Goal: Task Accomplishment & Management: Manage account settings

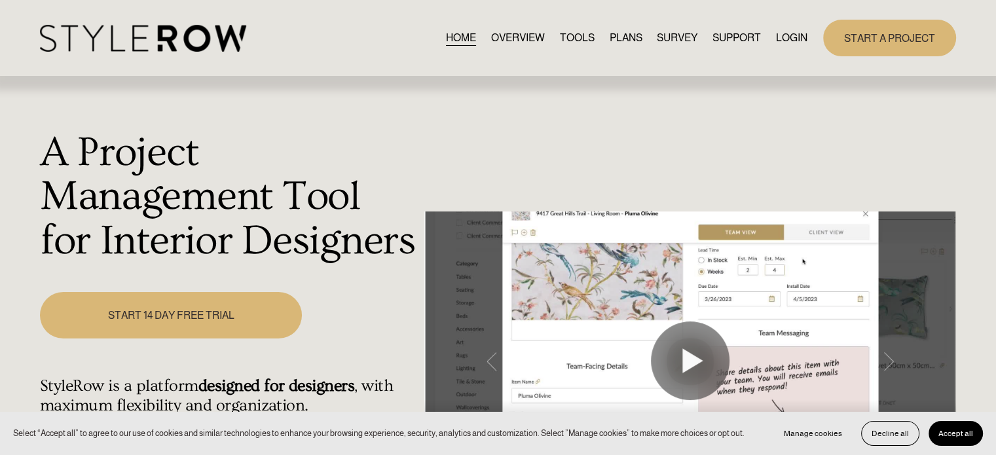
click at [782, 39] on link "LOGIN" at bounding box center [791, 38] width 31 height 18
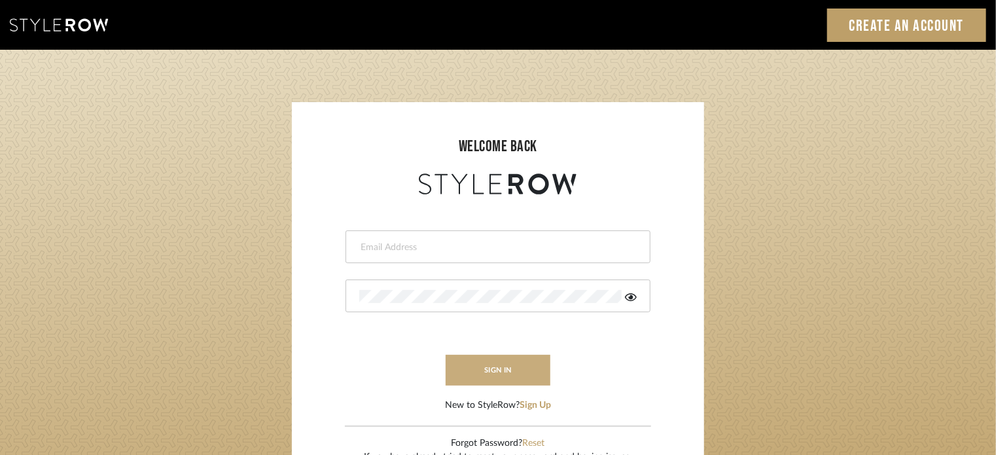
type input "[EMAIL_ADDRESS][PERSON_NAME][DOMAIN_NAME]"
click at [490, 384] on button "sign in" at bounding box center [498, 370] width 105 height 31
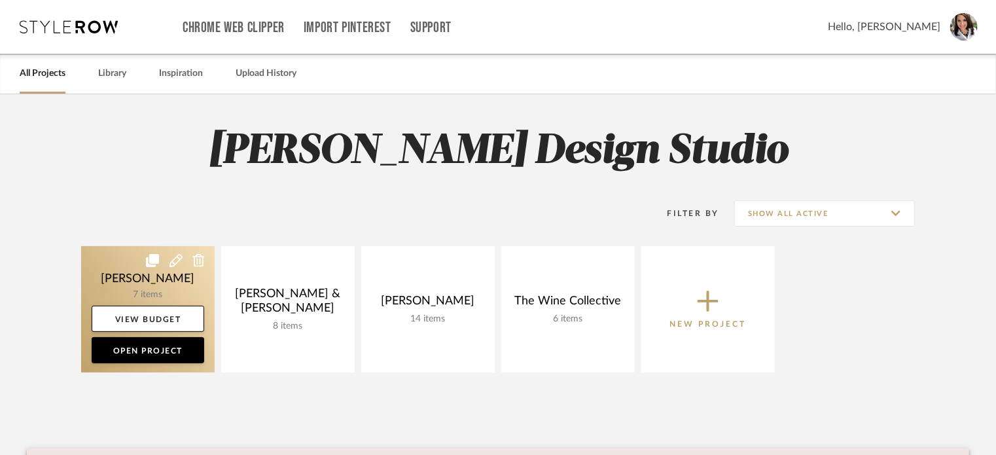
click at [173, 278] on link at bounding box center [148, 309] width 134 height 126
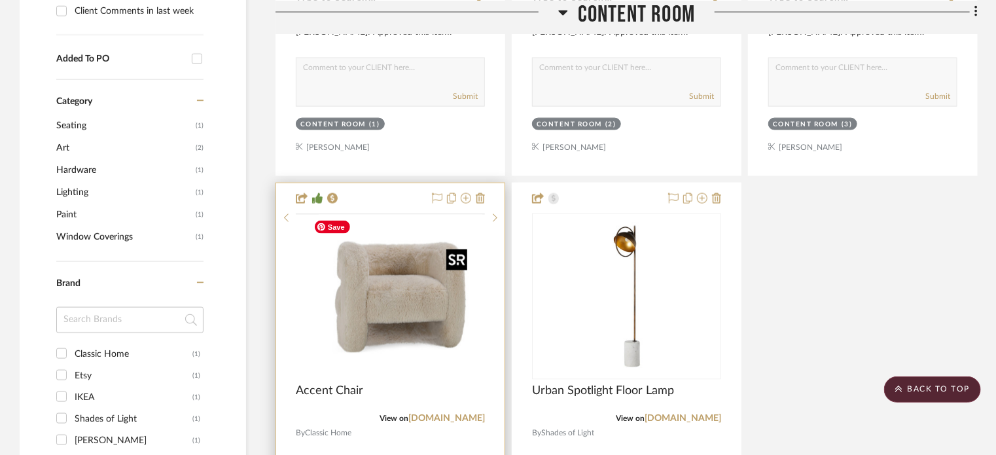
scroll to position [786, 0]
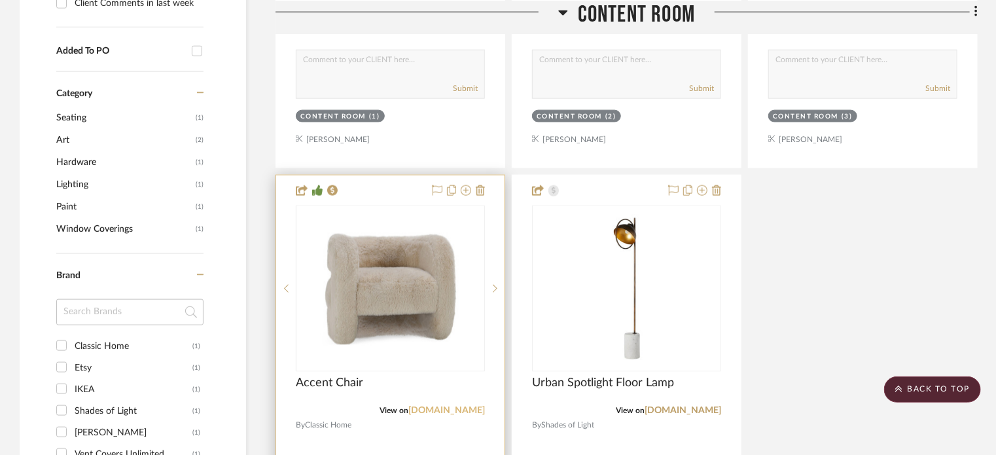
click at [449, 409] on link "classichome.com" at bounding box center [446, 410] width 77 height 9
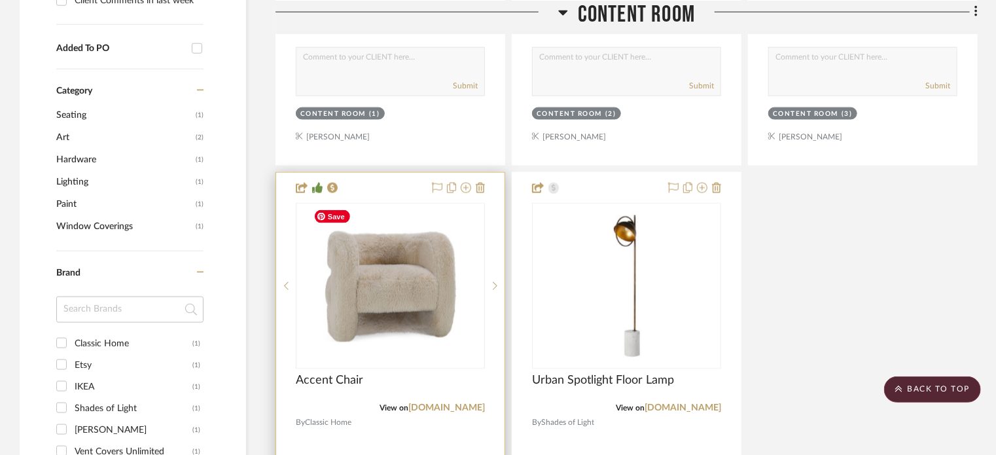
scroll to position [851, 0]
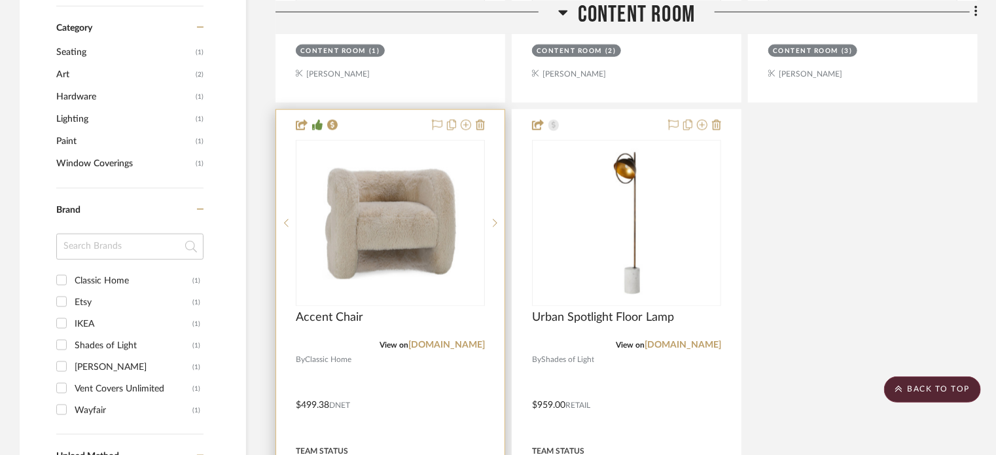
click at [437, 349] on div "View on classichome.com" at bounding box center [390, 345] width 189 height 12
click at [437, 344] on link "classichome.com" at bounding box center [446, 344] width 77 height 9
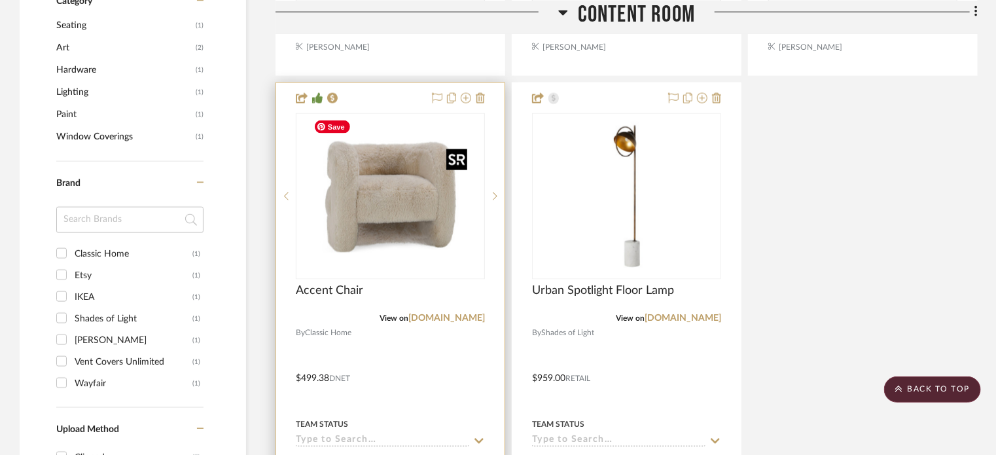
scroll to position [916, 0]
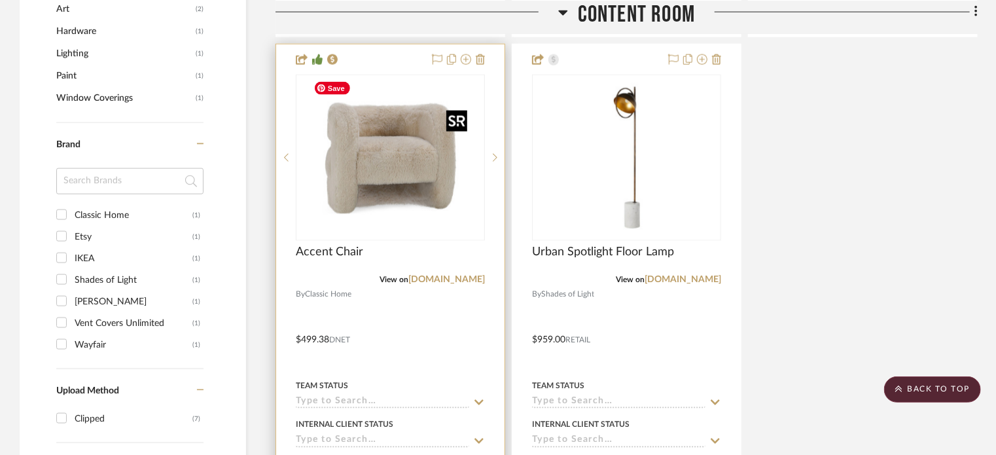
click at [400, 235] on img "0" at bounding box center [391, 158] width 164 height 164
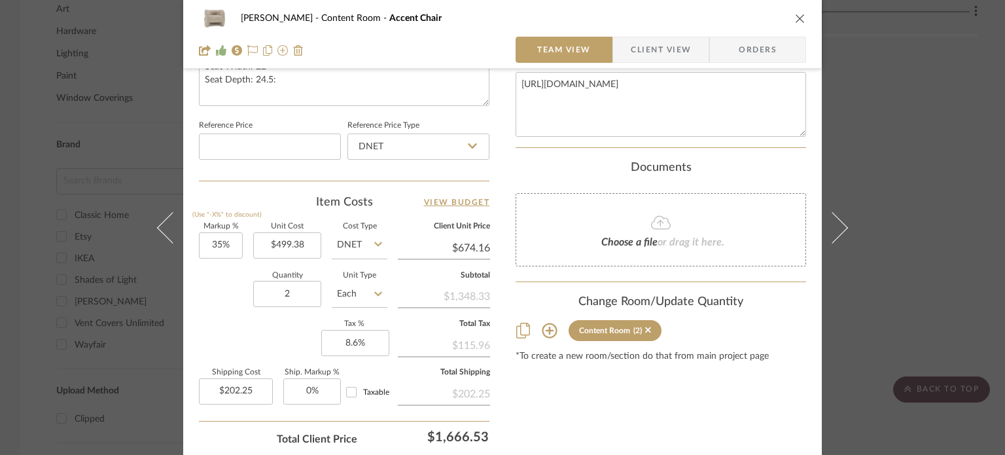
scroll to position [720, 0]
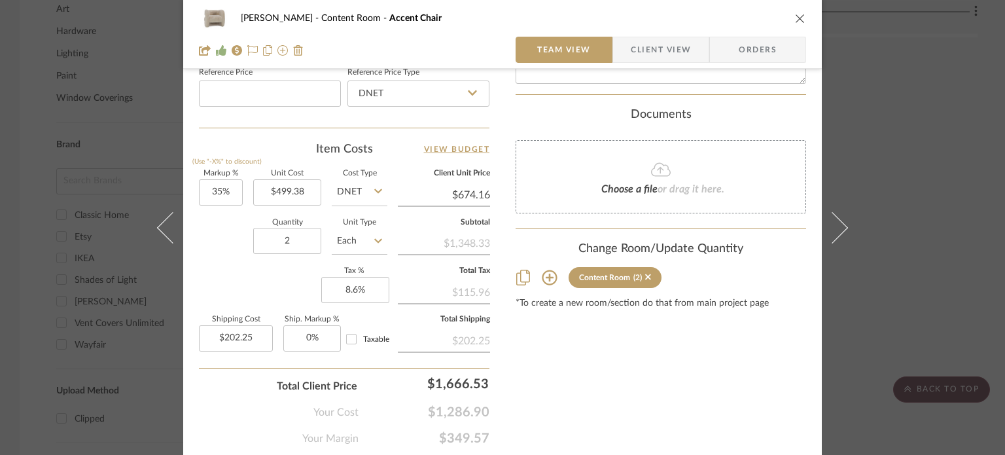
click at [793, 16] on div "Amini, Mona Content Room Accent Chair" at bounding box center [502, 18] width 607 height 26
click at [795, 16] on icon "close" at bounding box center [800, 18] width 10 height 10
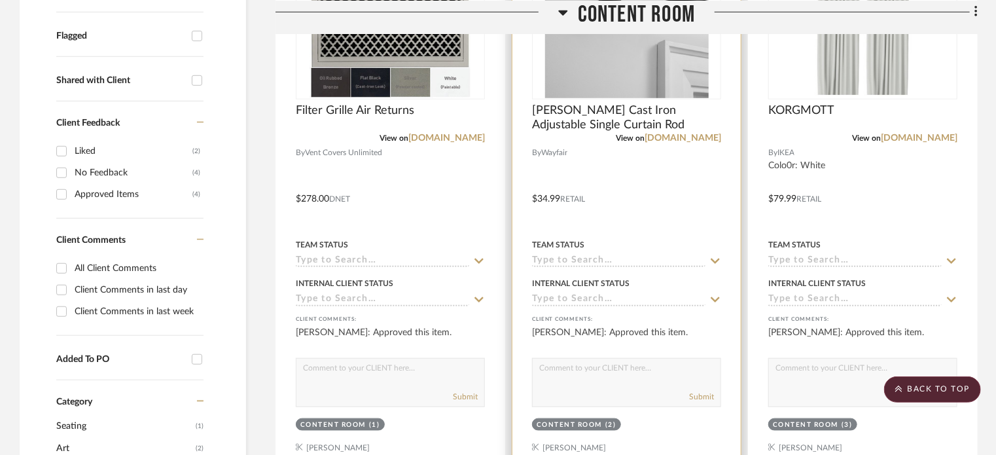
scroll to position [262, 0]
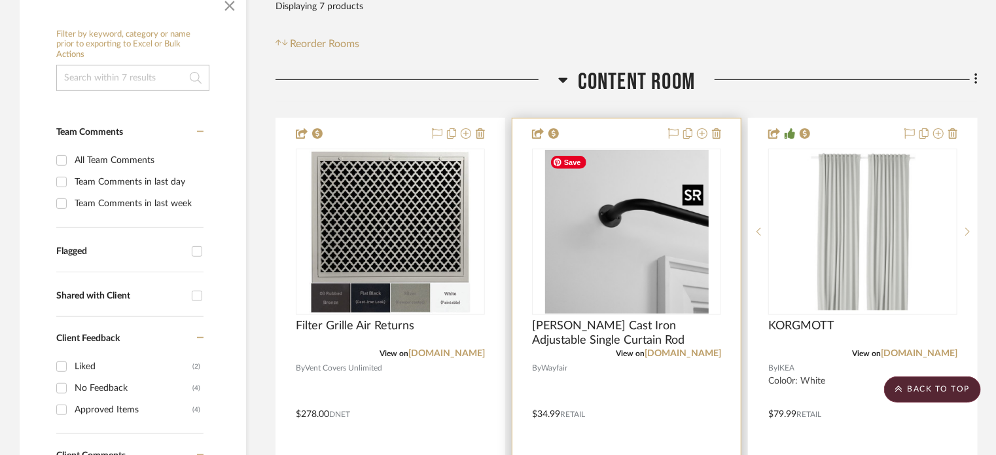
click at [0, 0] on img at bounding box center [0, 0] width 0 height 0
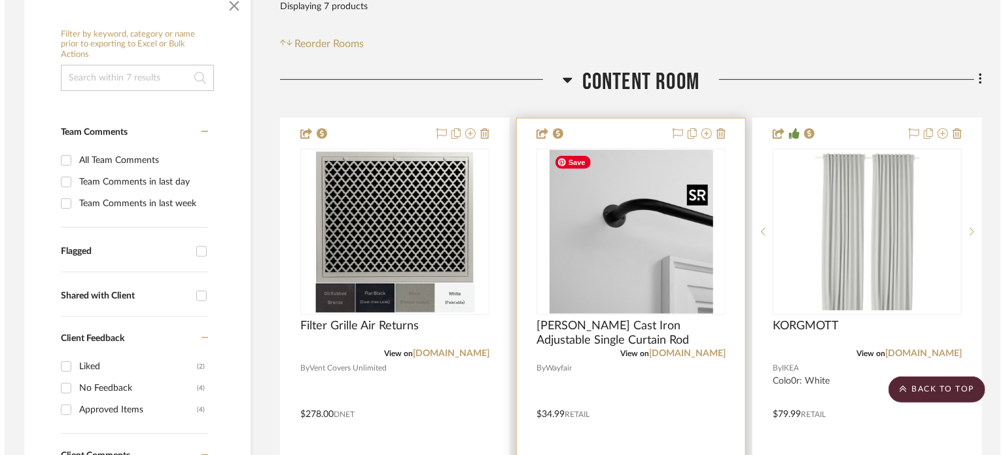
scroll to position [0, 0]
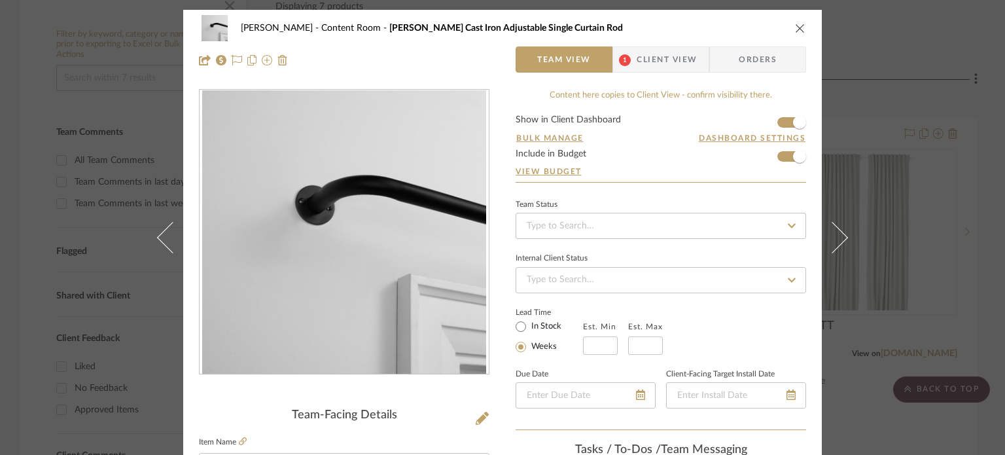
click at [676, 54] on span "Client View" at bounding box center [667, 59] width 60 height 26
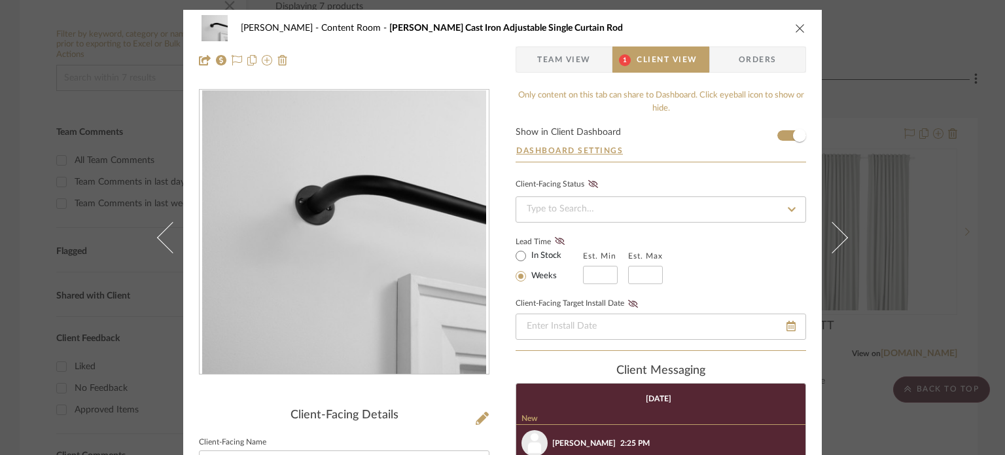
click at [795, 28] on icon "close" at bounding box center [800, 28] width 10 height 10
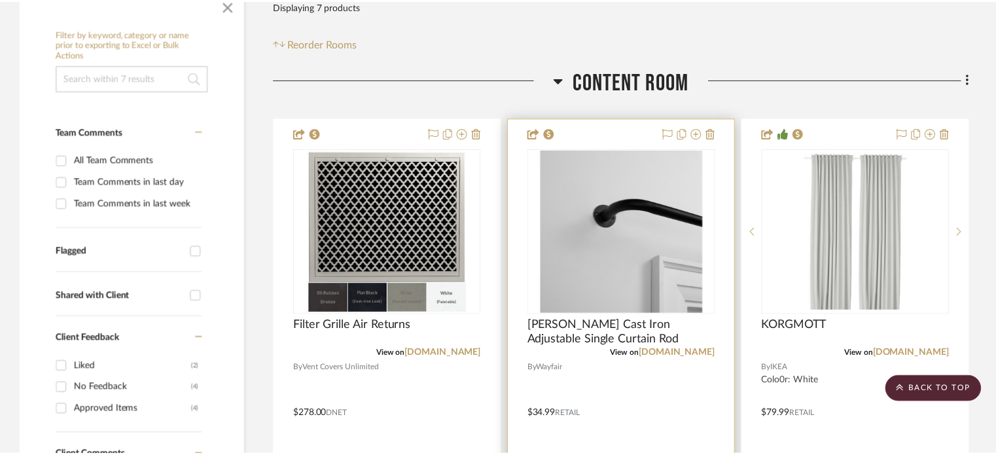
scroll to position [262, 0]
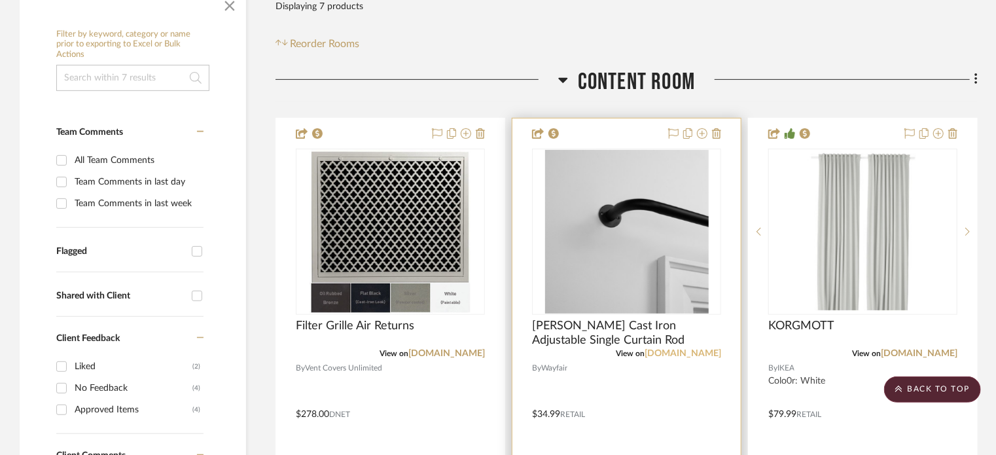
click at [690, 353] on link "wayfair.com" at bounding box center [683, 353] width 77 height 9
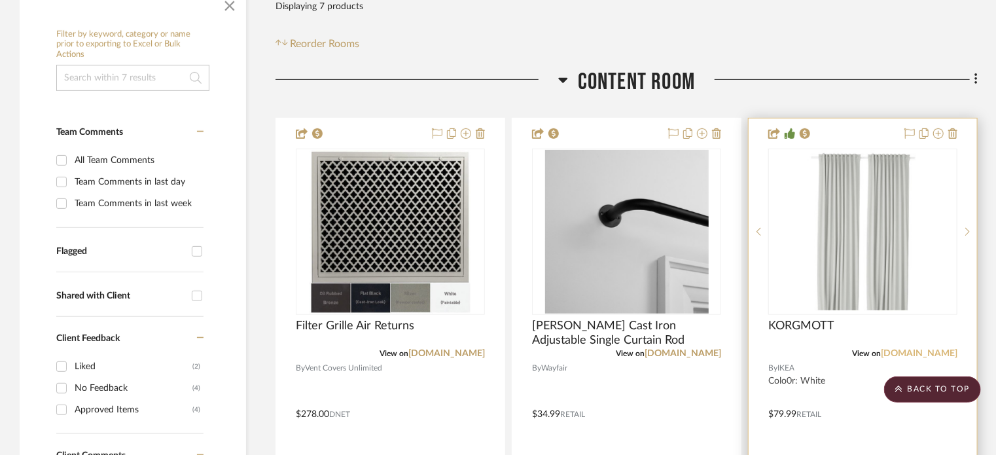
click at [943, 349] on link "ikea.com" at bounding box center [919, 353] width 77 height 9
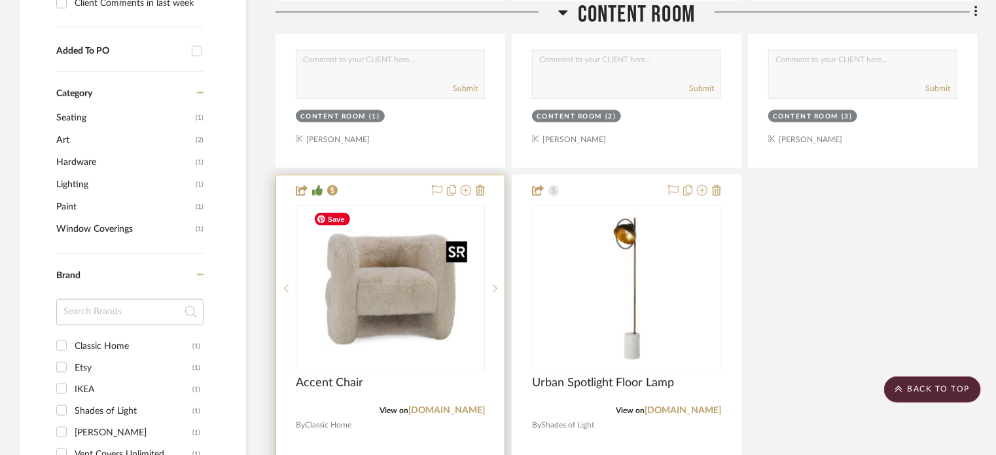
scroll to position [916, 0]
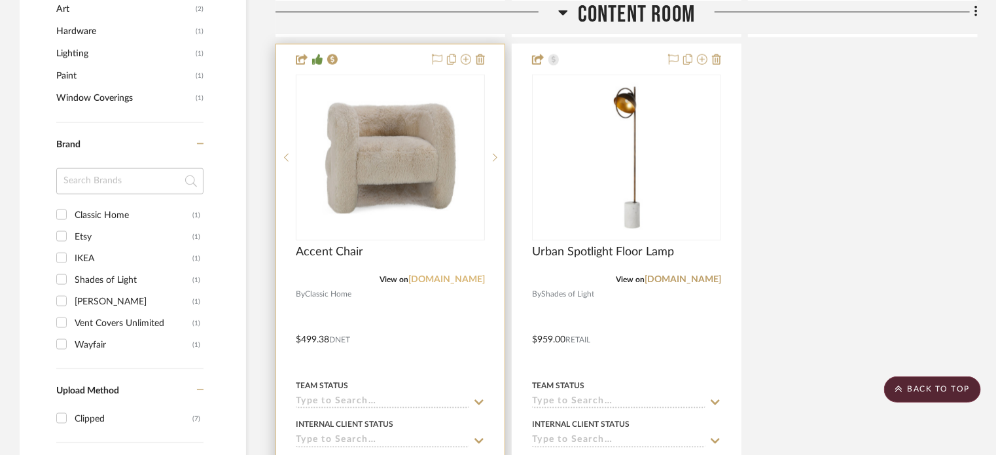
click at [447, 276] on link "classichome.com" at bounding box center [446, 279] width 77 height 9
click at [410, 172] on img "0" at bounding box center [391, 158] width 164 height 164
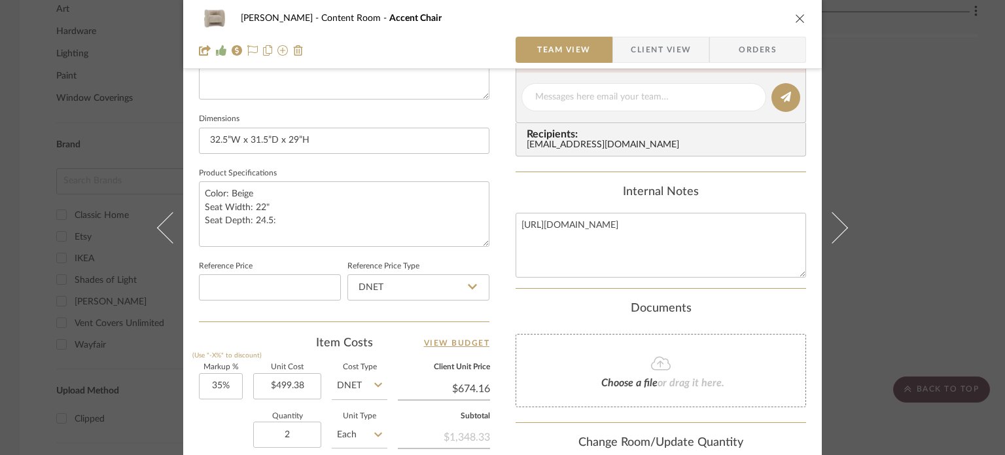
scroll to position [500, 0]
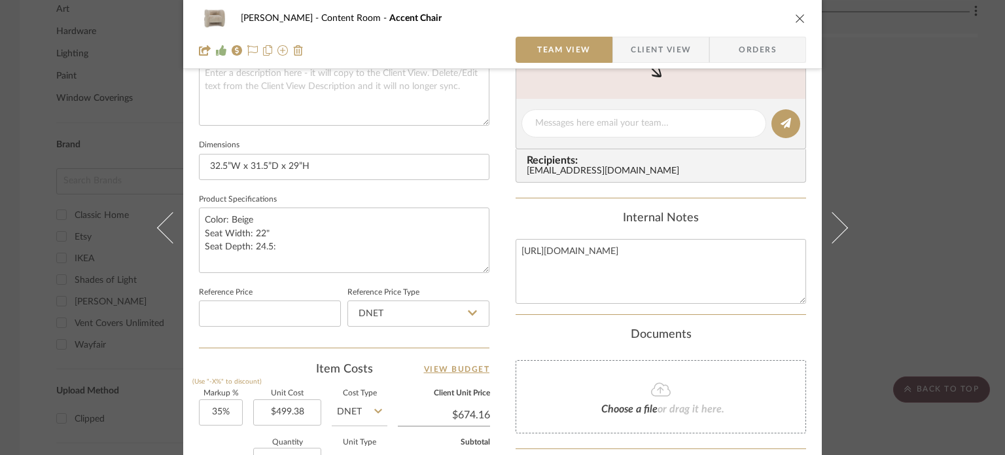
click at [789, 15] on div "Amini, Mona Content Room Accent Chair" at bounding box center [502, 18] width 607 height 26
click at [795, 18] on icon "close" at bounding box center [800, 18] width 10 height 10
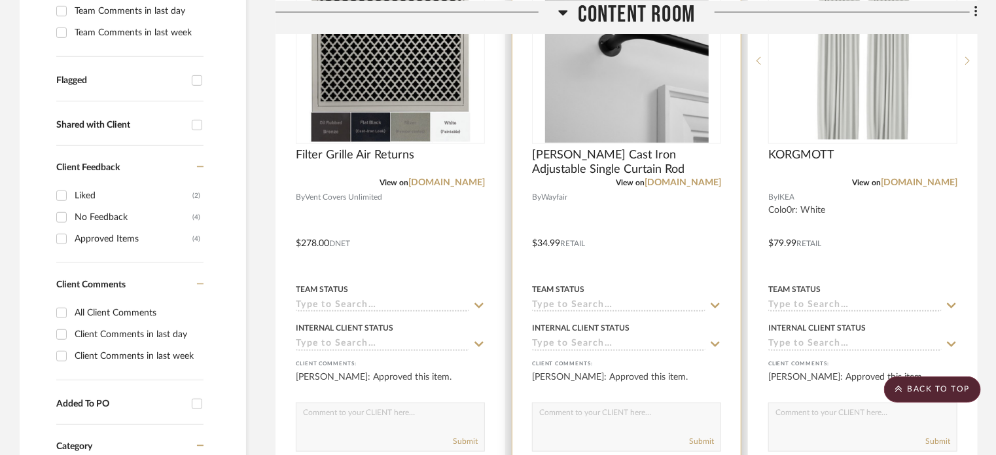
scroll to position [327, 0]
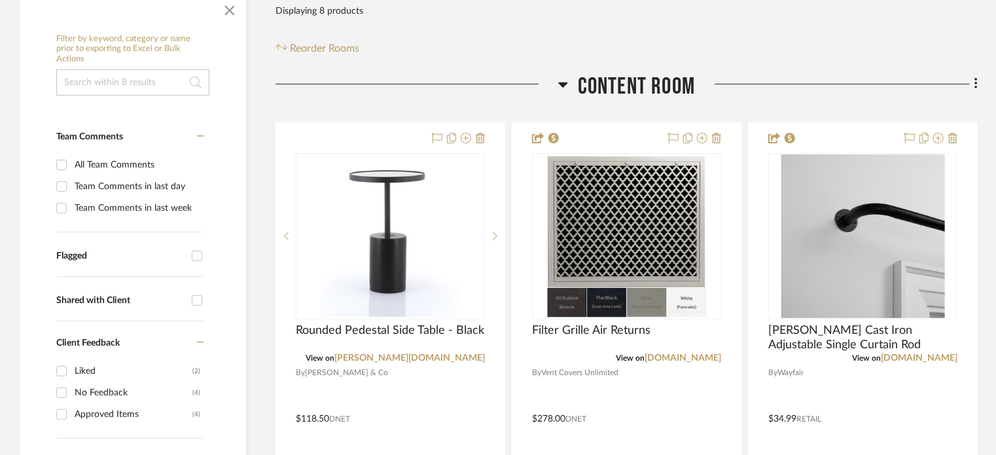
scroll to position [262, 0]
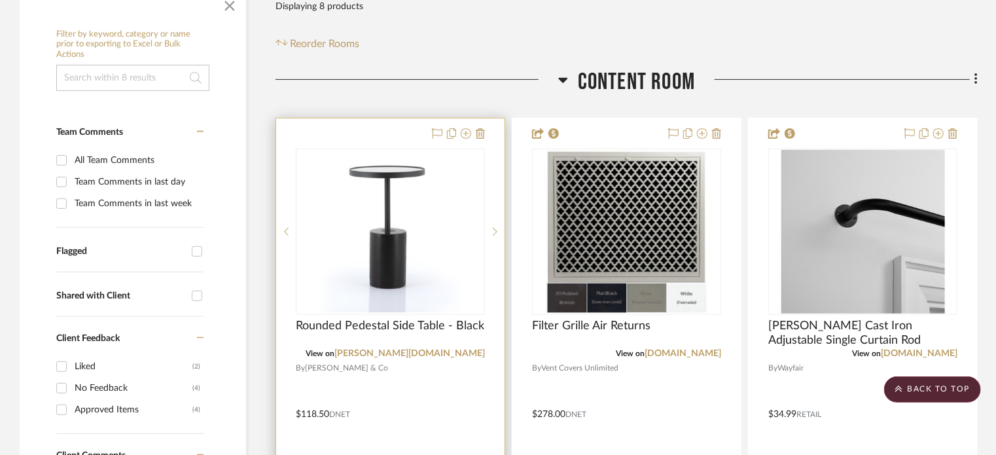
click at [440, 255] on div "0" at bounding box center [391, 231] width 188 height 165
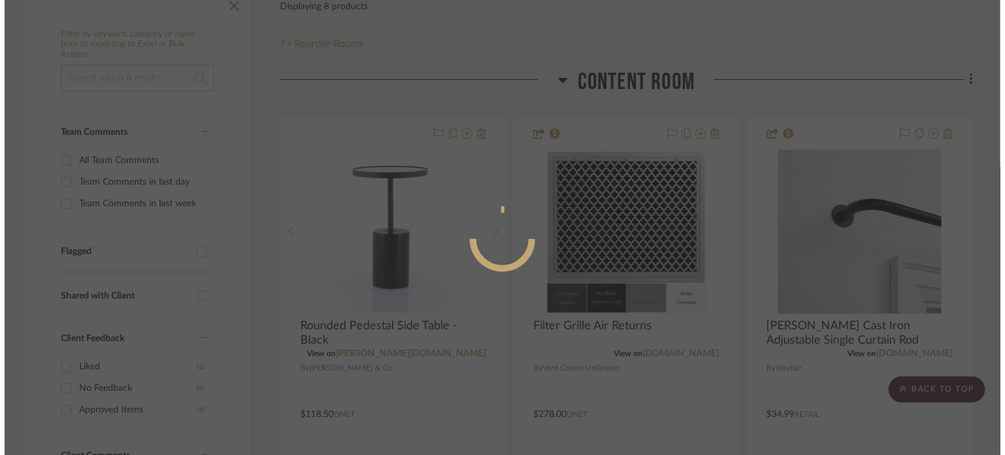
scroll to position [0, 0]
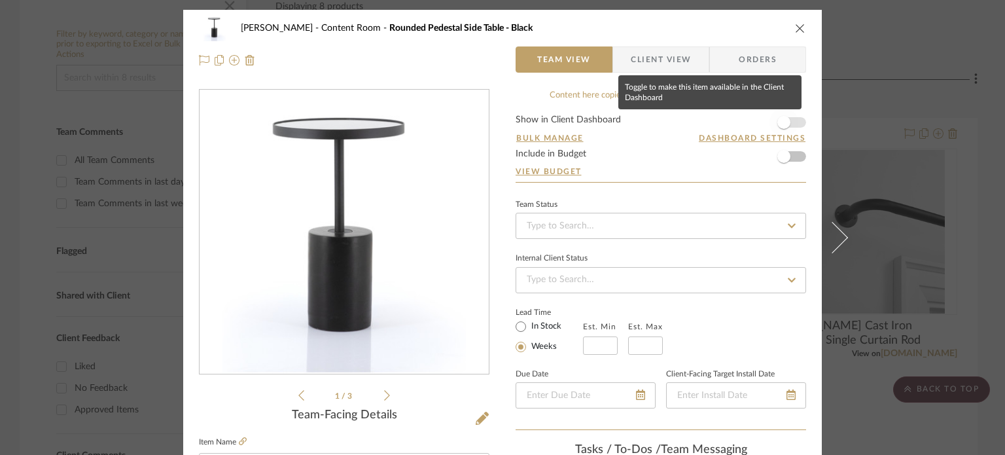
click at [778, 123] on span "button" at bounding box center [784, 122] width 13 height 13
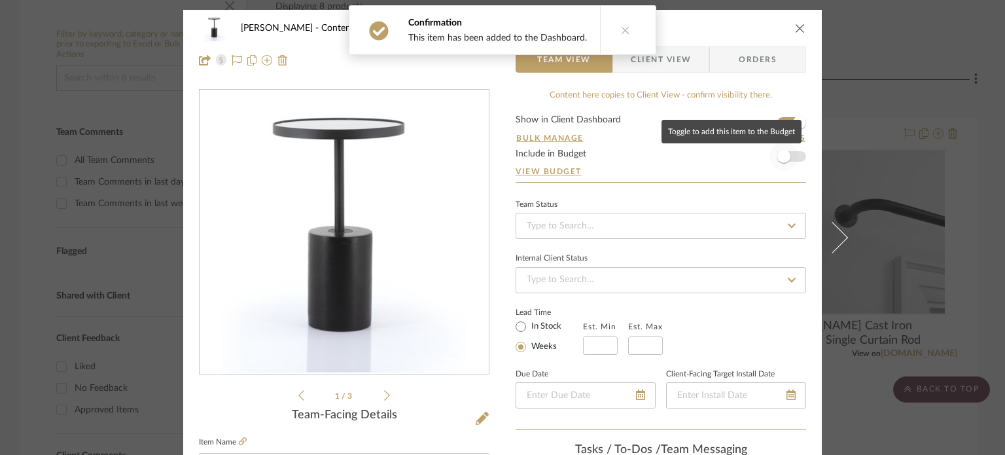
click at [779, 157] on span "button" at bounding box center [784, 156] width 13 height 13
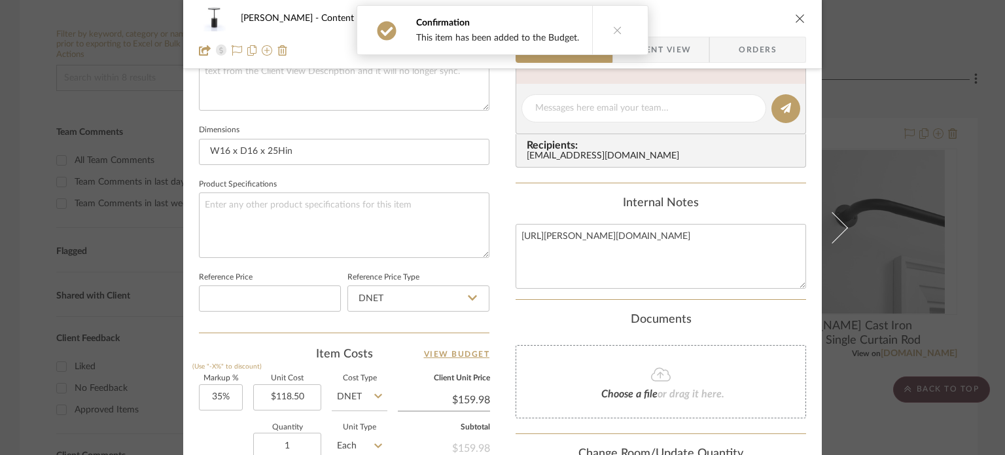
scroll to position [589, 0]
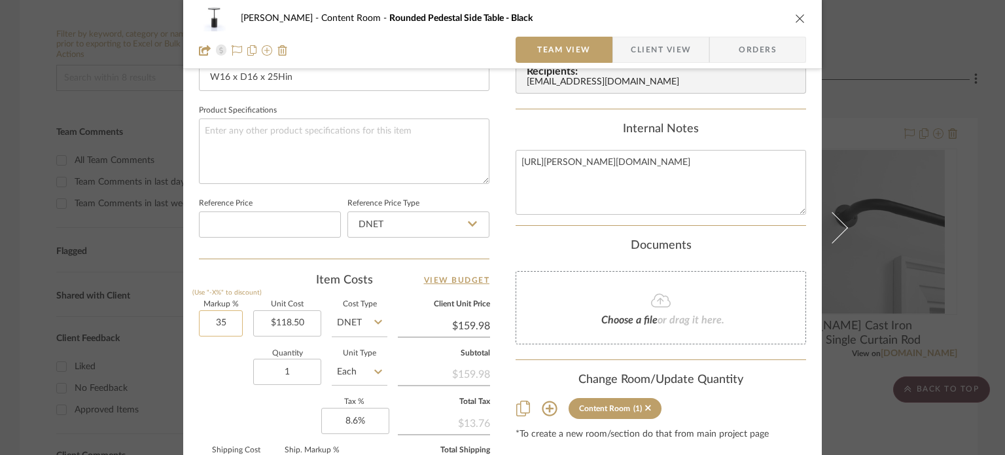
click at [233, 323] on input "35" at bounding box center [221, 323] width 44 height 26
type input "0%"
click at [646, 44] on span "Client View" at bounding box center [661, 50] width 60 height 26
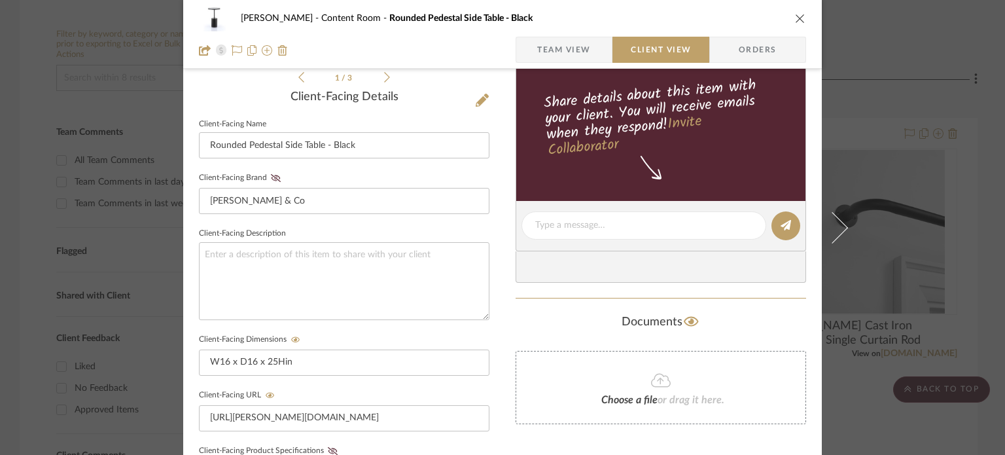
scroll to position [262, 0]
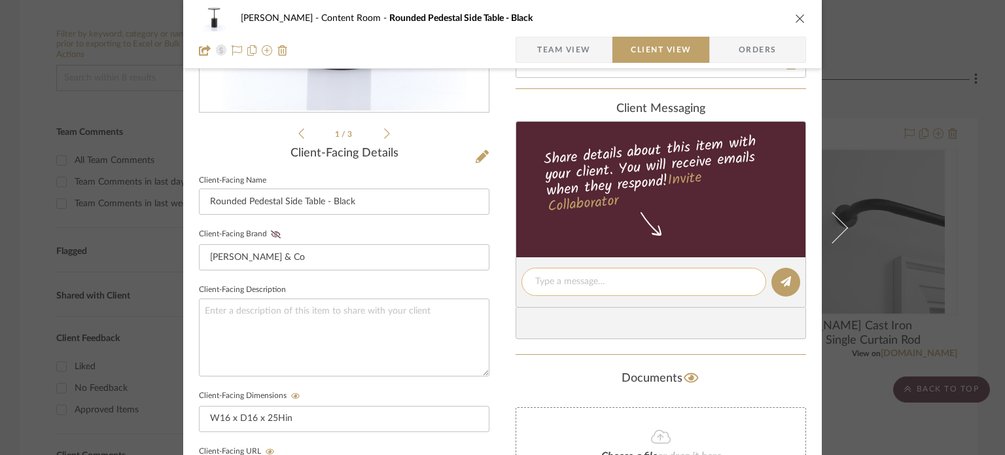
click at [622, 282] on textarea at bounding box center [643, 282] width 217 height 14
type textarea "Retail $237. on sale 50% off $118.50"
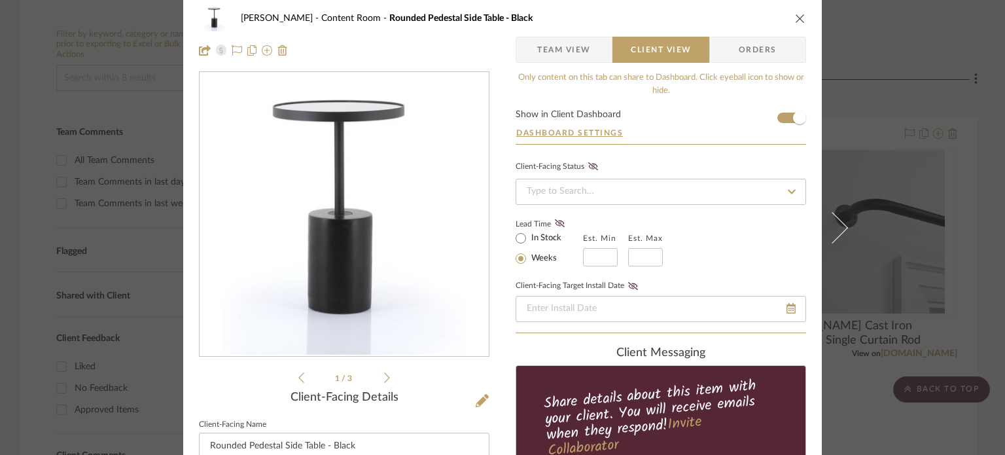
scroll to position [0, 0]
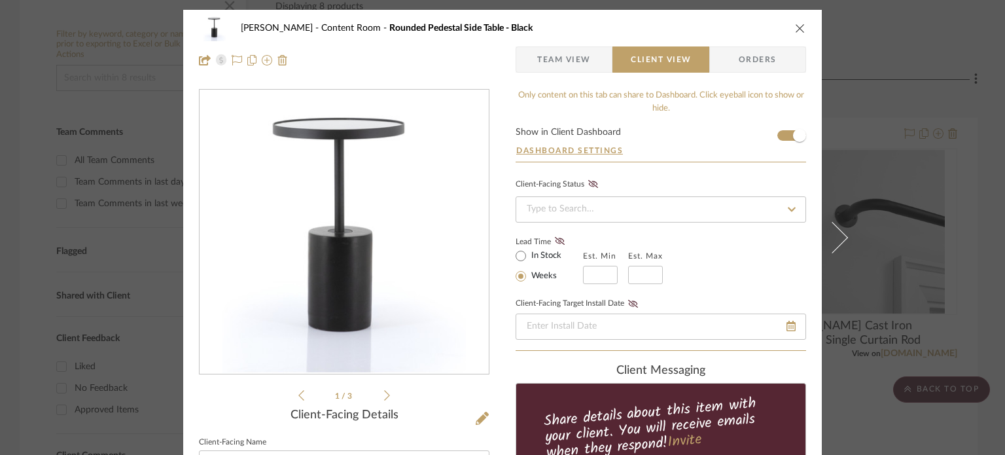
click at [532, 65] on span "button" at bounding box center [526, 59] width 21 height 26
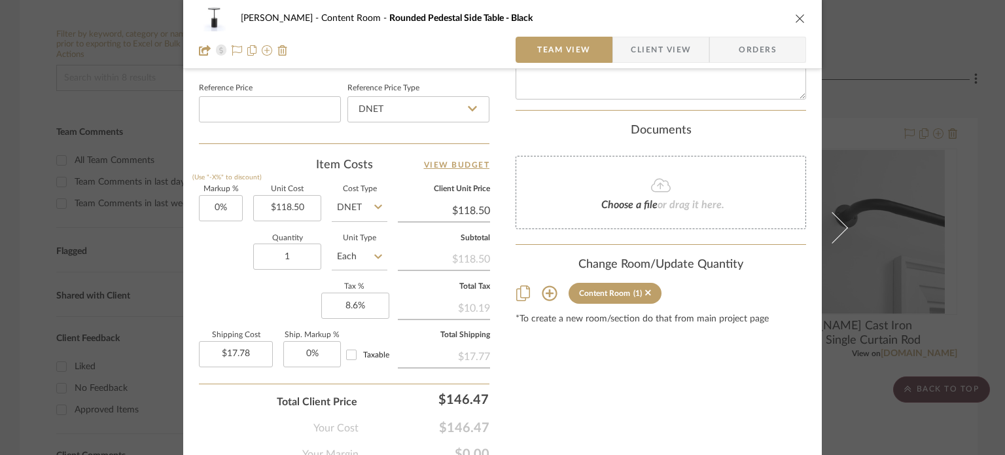
scroll to position [762, 0]
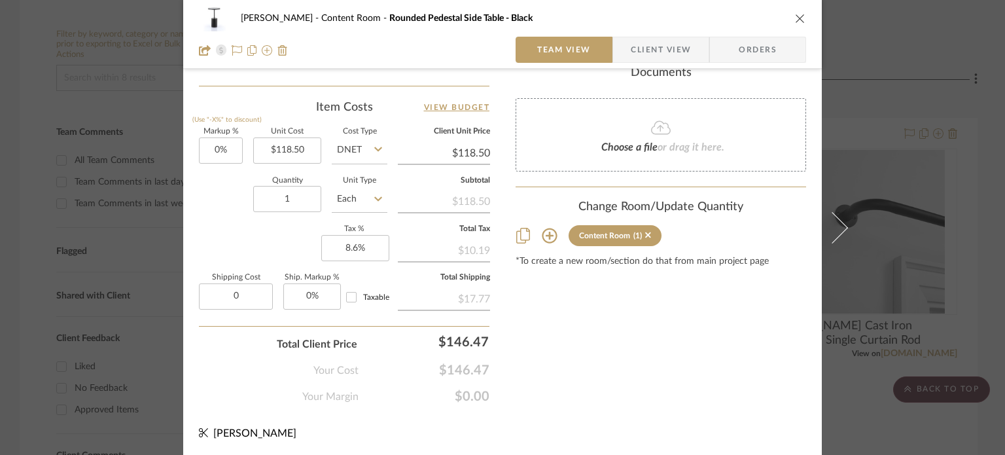
type input "$0.00"
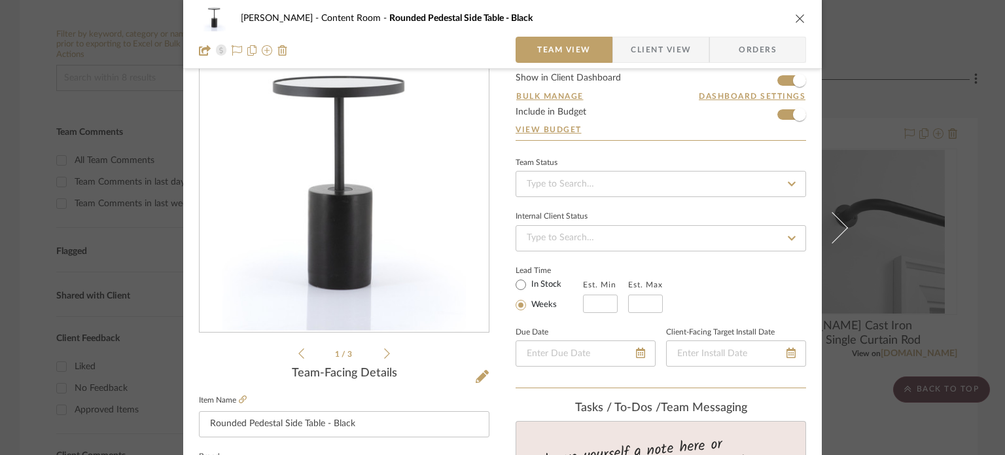
scroll to position [0, 0]
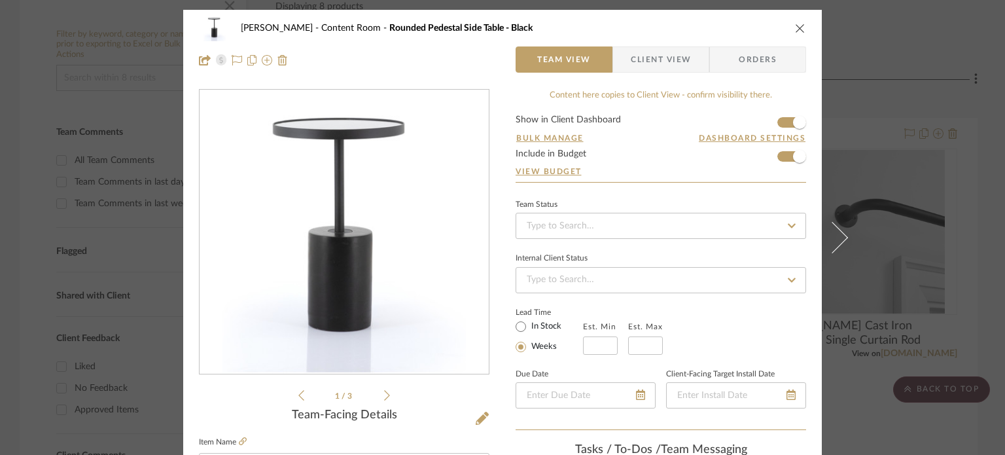
click at [799, 31] on icon "close" at bounding box center [800, 28] width 10 height 10
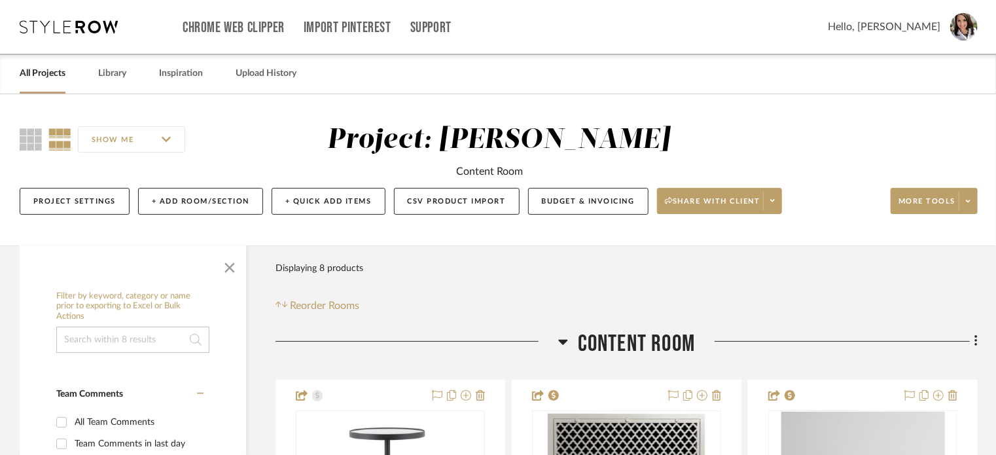
click at [910, 23] on span "Hello, Lisa" at bounding box center [884, 27] width 113 height 16
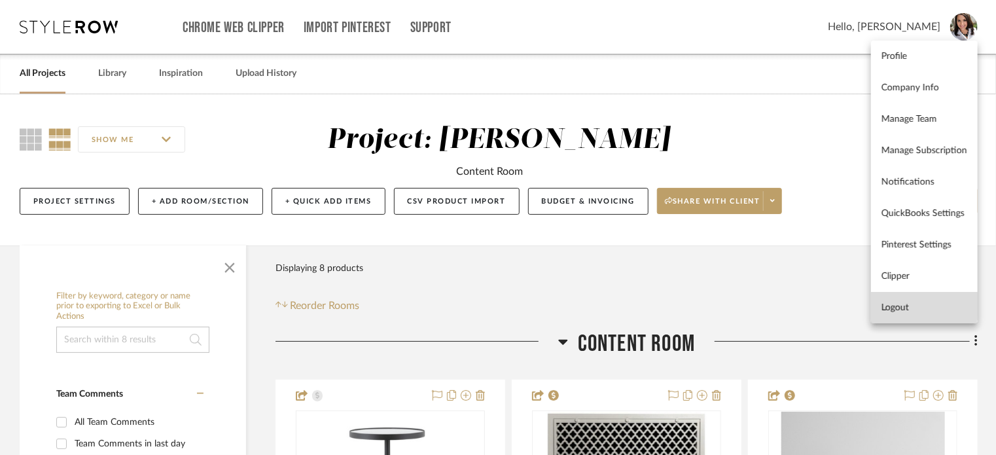
click at [909, 303] on span "Logout" at bounding box center [925, 307] width 86 height 11
